Goal: Use online tool/utility: Utilize a website feature to perform a specific function

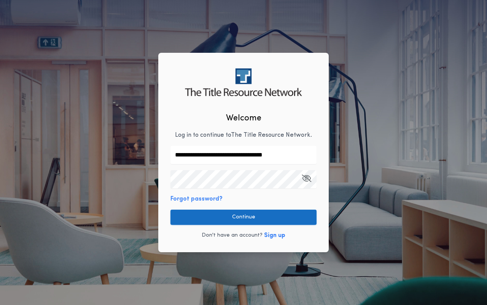
click at [239, 217] on button "Continue" at bounding box center [243, 217] width 146 height 15
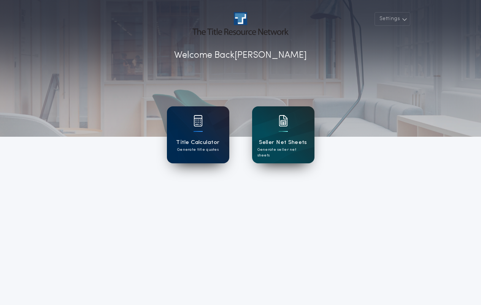
click at [199, 136] on div at bounding box center [198, 125] width 9 height 21
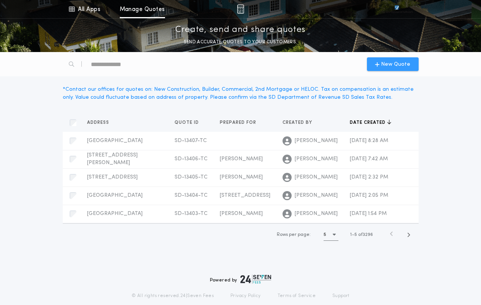
click at [392, 65] on span "New Quote" at bounding box center [395, 64] width 29 height 8
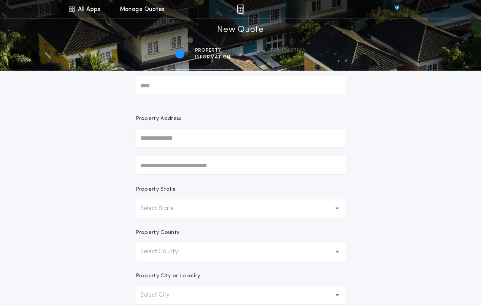
scroll to position [38, 0]
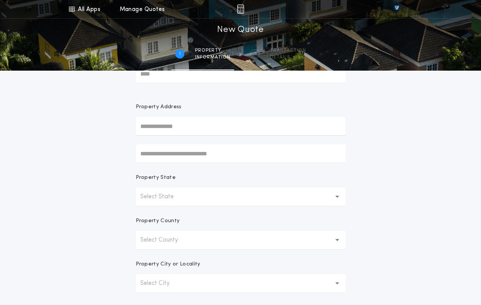
click at [197, 200] on button "Select State" at bounding box center [241, 197] width 210 height 18
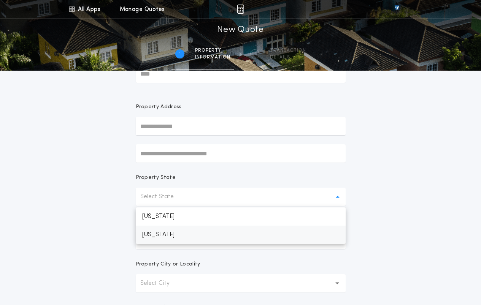
click at [175, 235] on p "[US_STATE]" at bounding box center [241, 235] width 210 height 18
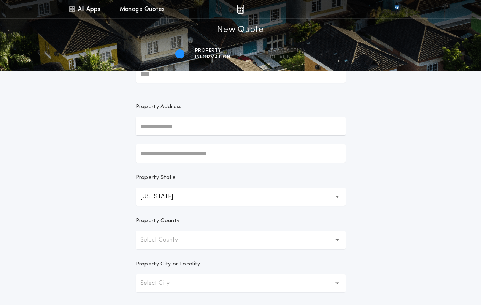
click at [174, 240] on p "Select County" at bounding box center [165, 240] width 50 height 9
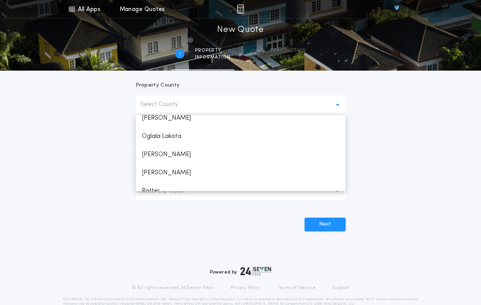
scroll to position [863, 0]
click at [168, 137] on p "Minnehaha" at bounding box center [241, 138] width 210 height 18
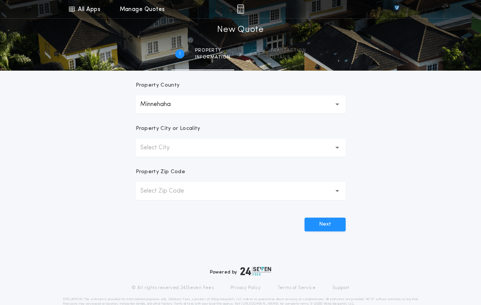
click at [198, 149] on button "Select City" at bounding box center [241, 148] width 210 height 18
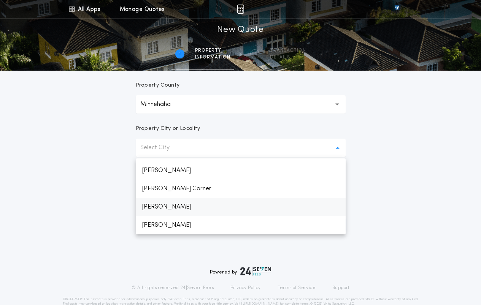
scroll to position [399, 0]
click at [169, 208] on p "[GEOGRAPHIC_DATA]" at bounding box center [241, 207] width 210 height 18
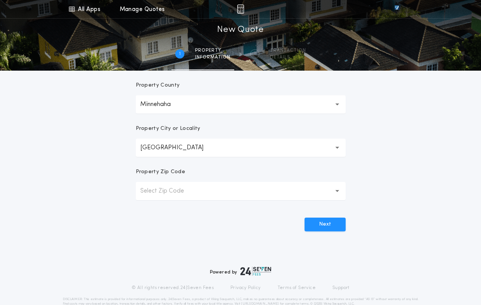
click at [188, 192] on p "Select Zip Code" at bounding box center [168, 191] width 56 height 9
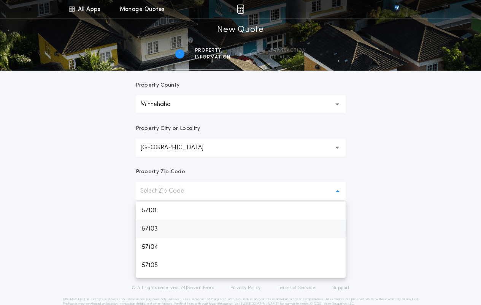
click at [172, 230] on p "57103" at bounding box center [241, 229] width 210 height 18
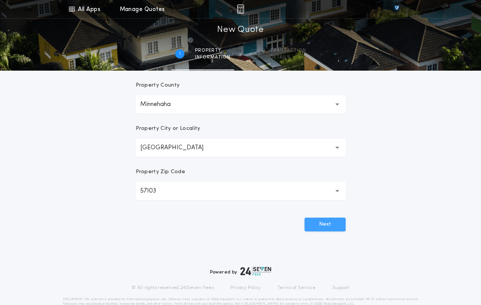
click at [324, 224] on button "Next" at bounding box center [325, 225] width 41 height 14
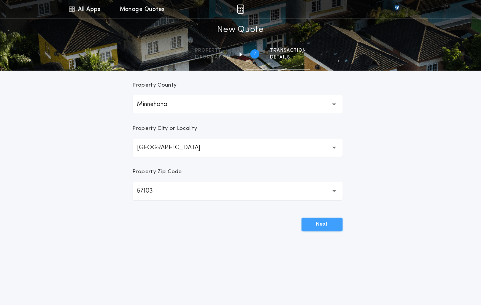
scroll to position [0, 0]
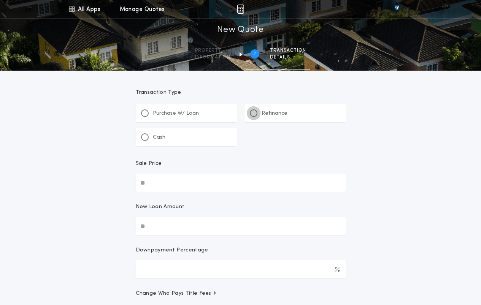
click at [255, 113] on div at bounding box center [254, 113] width 4 height 4
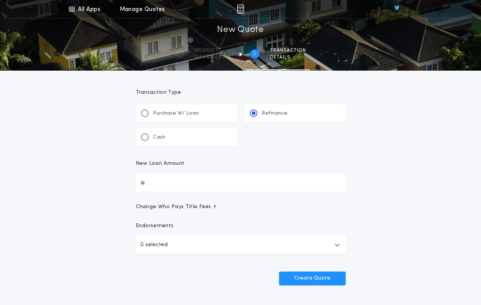
click at [223, 184] on input "New Loan Amount" at bounding box center [241, 183] width 210 height 18
type input "**********"
click at [311, 276] on button "Create Quote" at bounding box center [312, 279] width 67 height 14
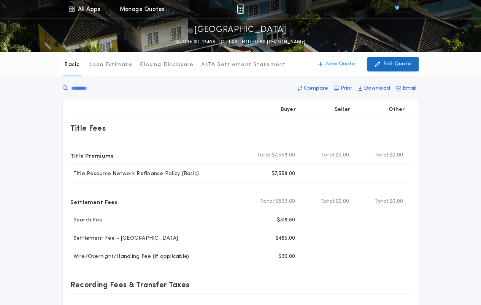
click at [399, 63] on p "Edit Quote" at bounding box center [397, 64] width 28 height 8
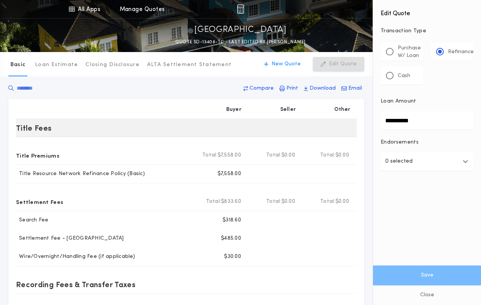
drag, startPoint x: 424, startPoint y: 121, endPoint x: 314, endPoint y: 122, distance: 109.6
click at [314, 122] on div "All Apps Title Calculator Seller Net Sheets Menu All Apps Manage Quotes [GEOGRA…" at bounding box center [240, 253] width 481 height 506
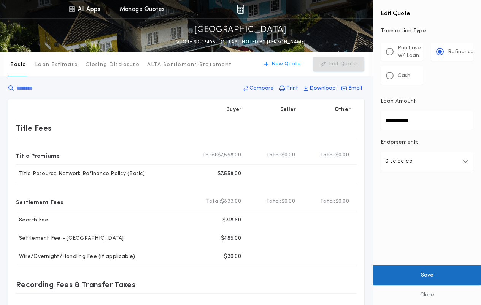
type input "**********"
click at [434, 278] on button "Save" at bounding box center [427, 276] width 108 height 20
